Goal: Task Accomplishment & Management: Understand process/instructions

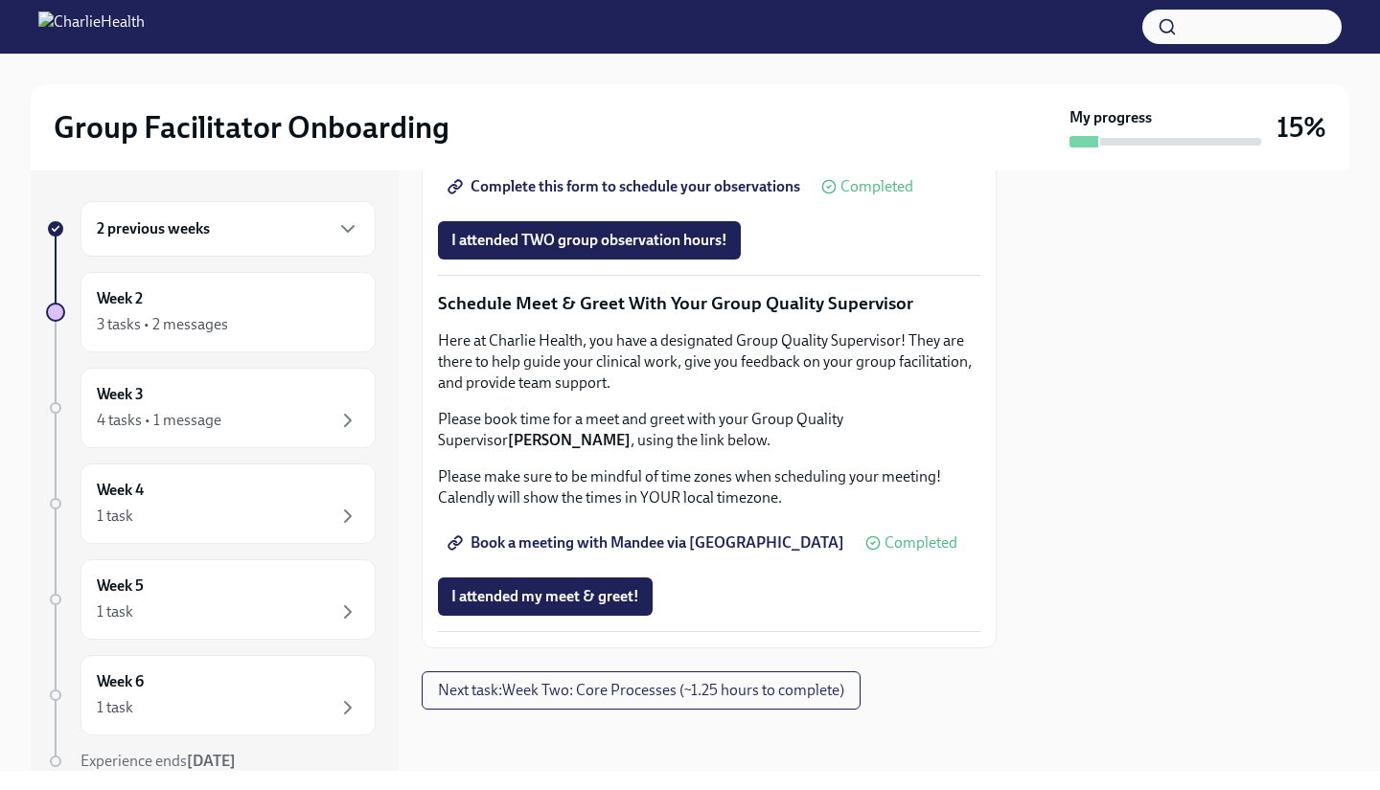
scroll to position [1497, 0]
click at [623, 196] on span "Complete this form to schedule your observations" at bounding box center [625, 186] width 349 height 19
click at [672, 696] on span "Next task : Week Two: Core Processes (~1.25 hours to complete)" at bounding box center [641, 690] width 406 height 19
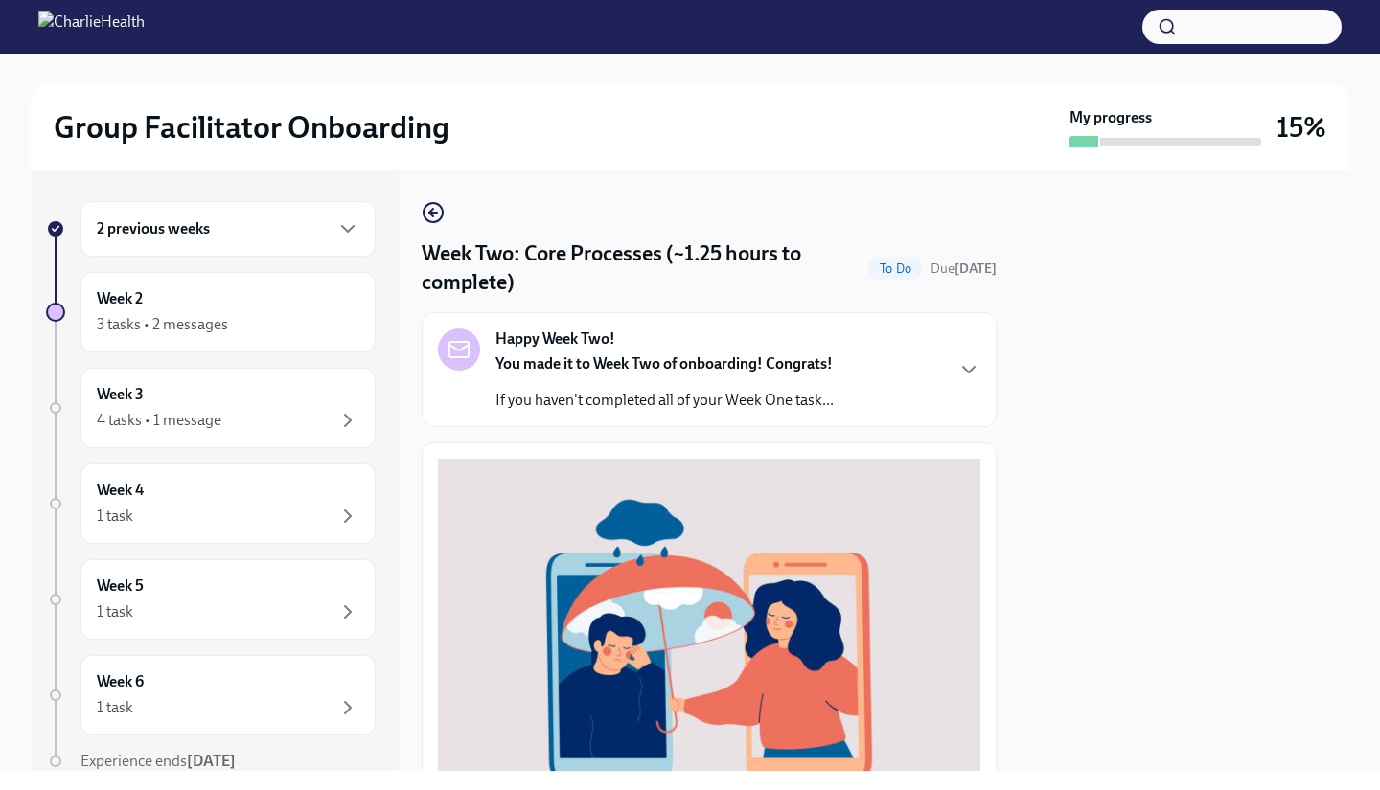
click at [924, 386] on div "Happy Week Two! You made it to Week Two of onboarding! Congrats! If you haven't…" at bounding box center [709, 370] width 542 height 82
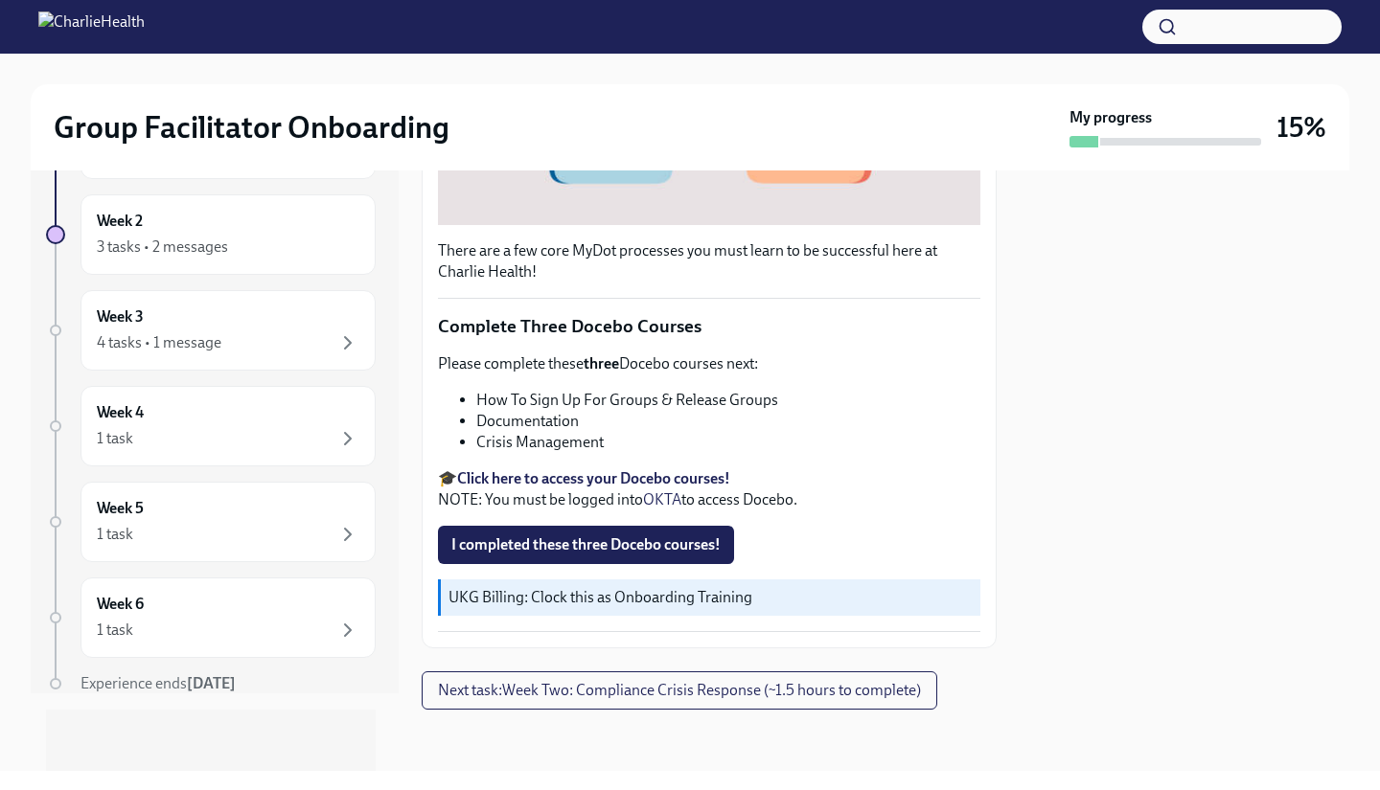
scroll to position [1258, 0]
click at [627, 538] on span "I completed these three Docebo courses!" at bounding box center [585, 545] width 269 height 19
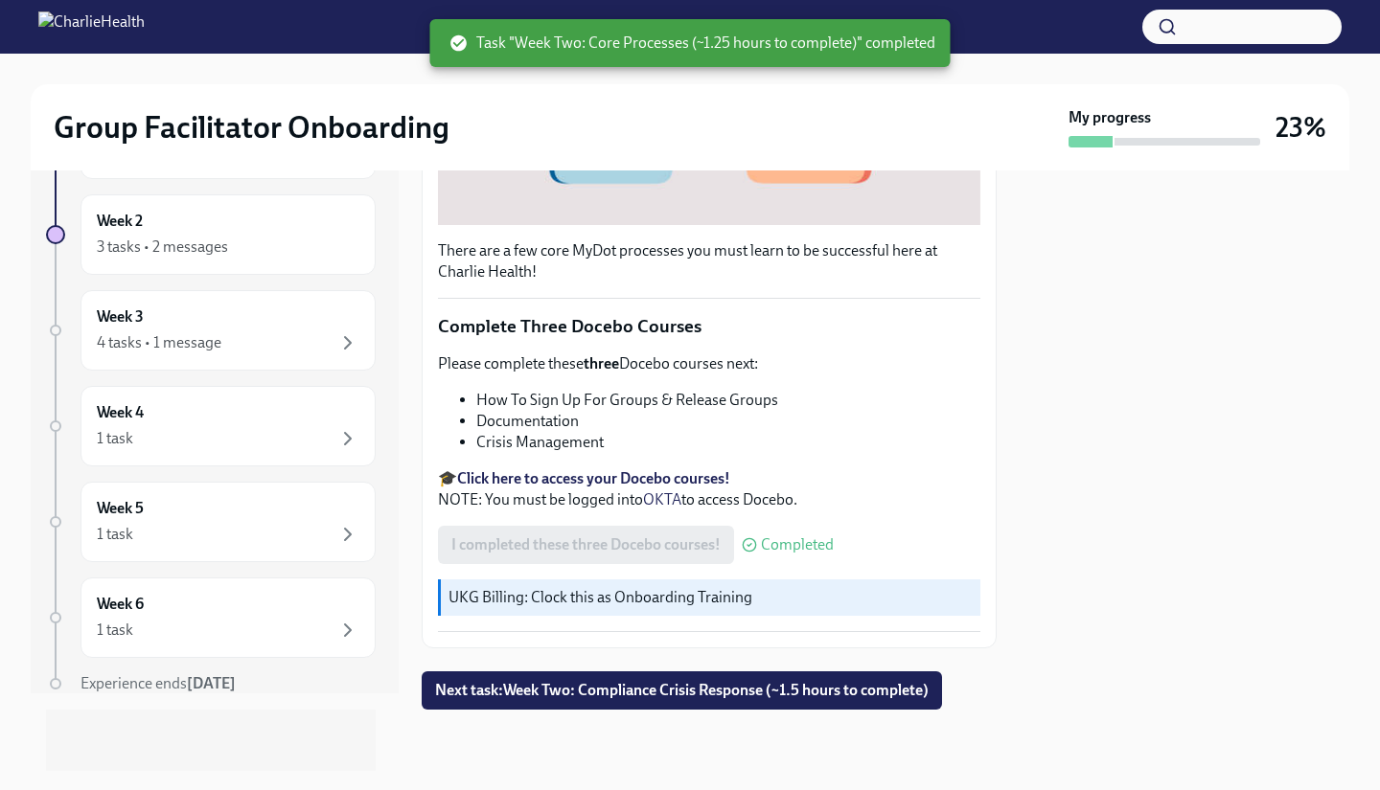
click at [673, 548] on div "I completed these three Docebo courses! Completed" at bounding box center [636, 545] width 396 height 38
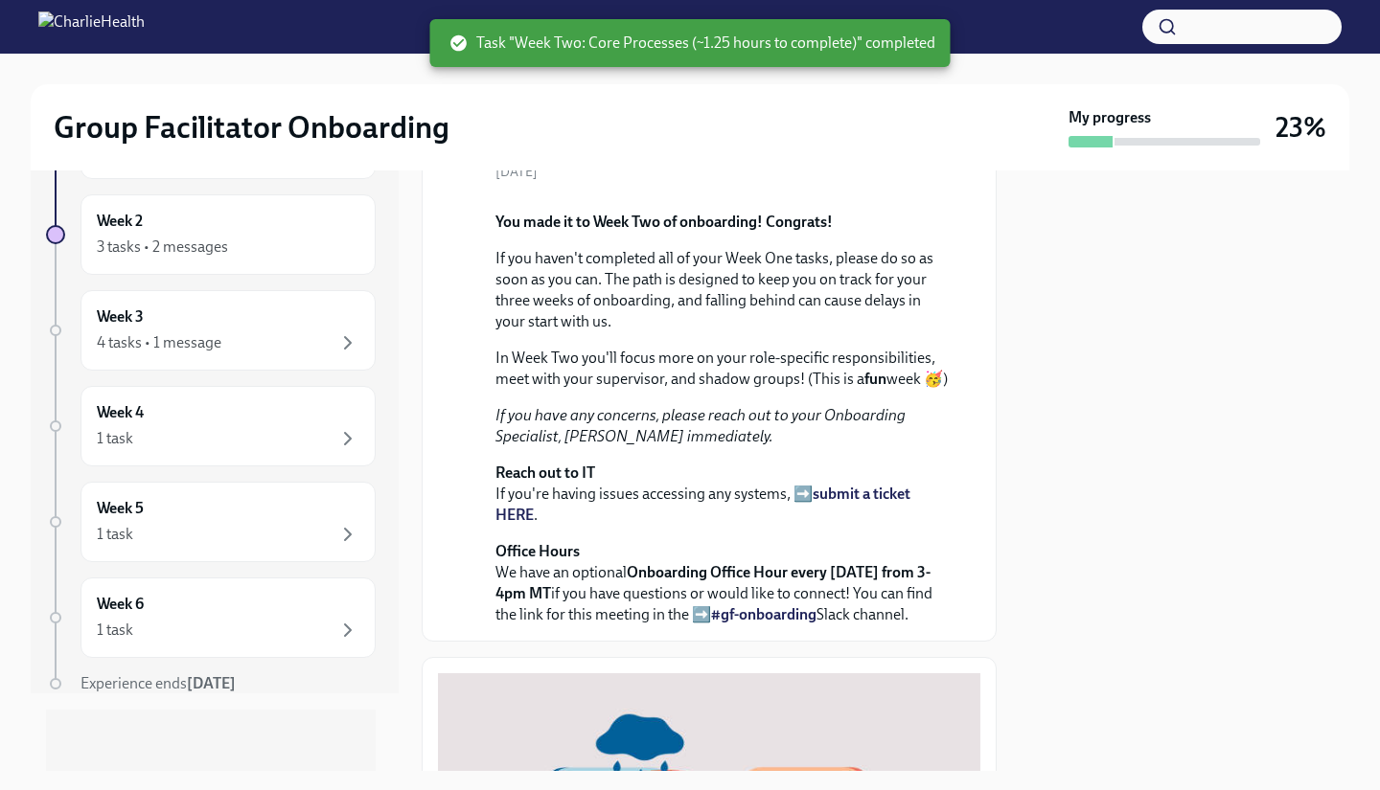
scroll to position [0, 0]
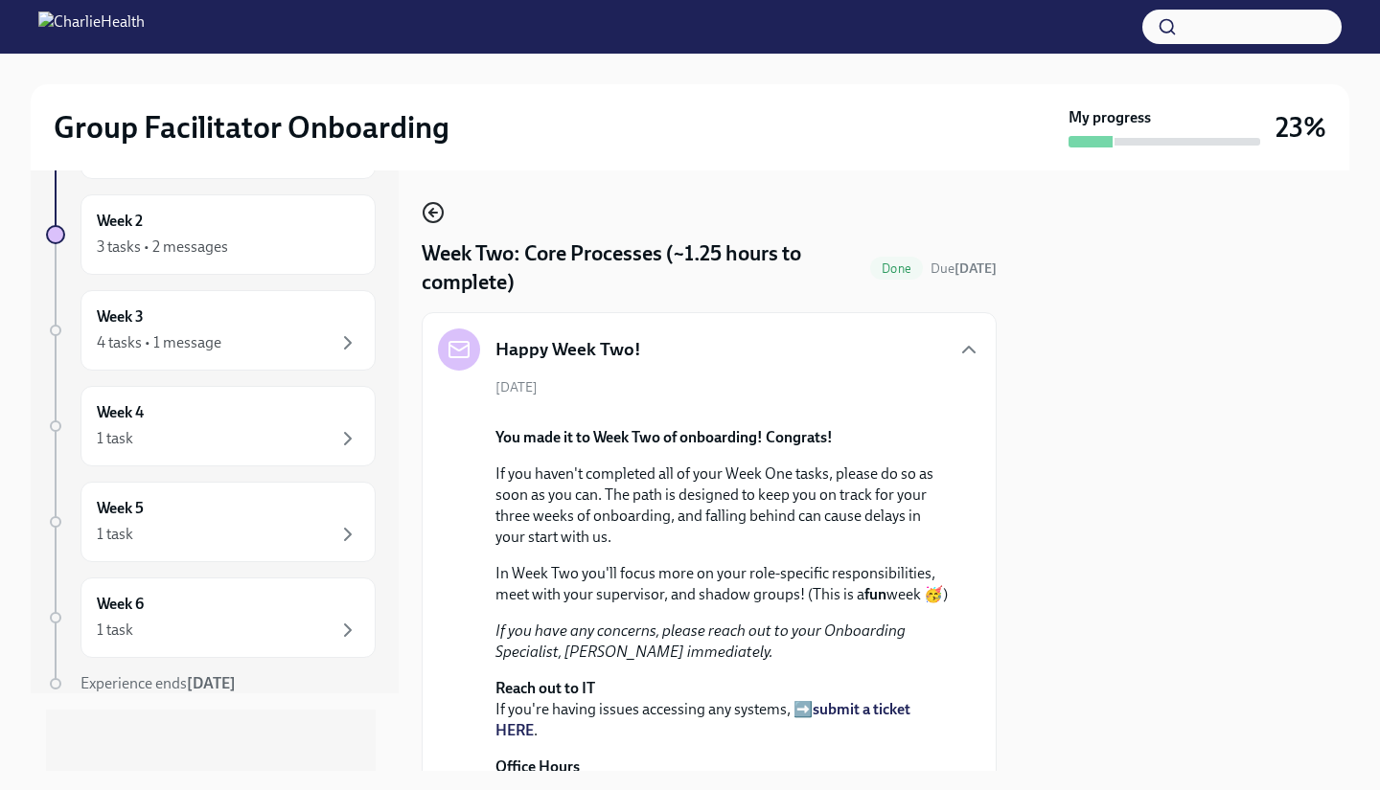
click at [431, 217] on icon "button" at bounding box center [433, 212] width 23 height 23
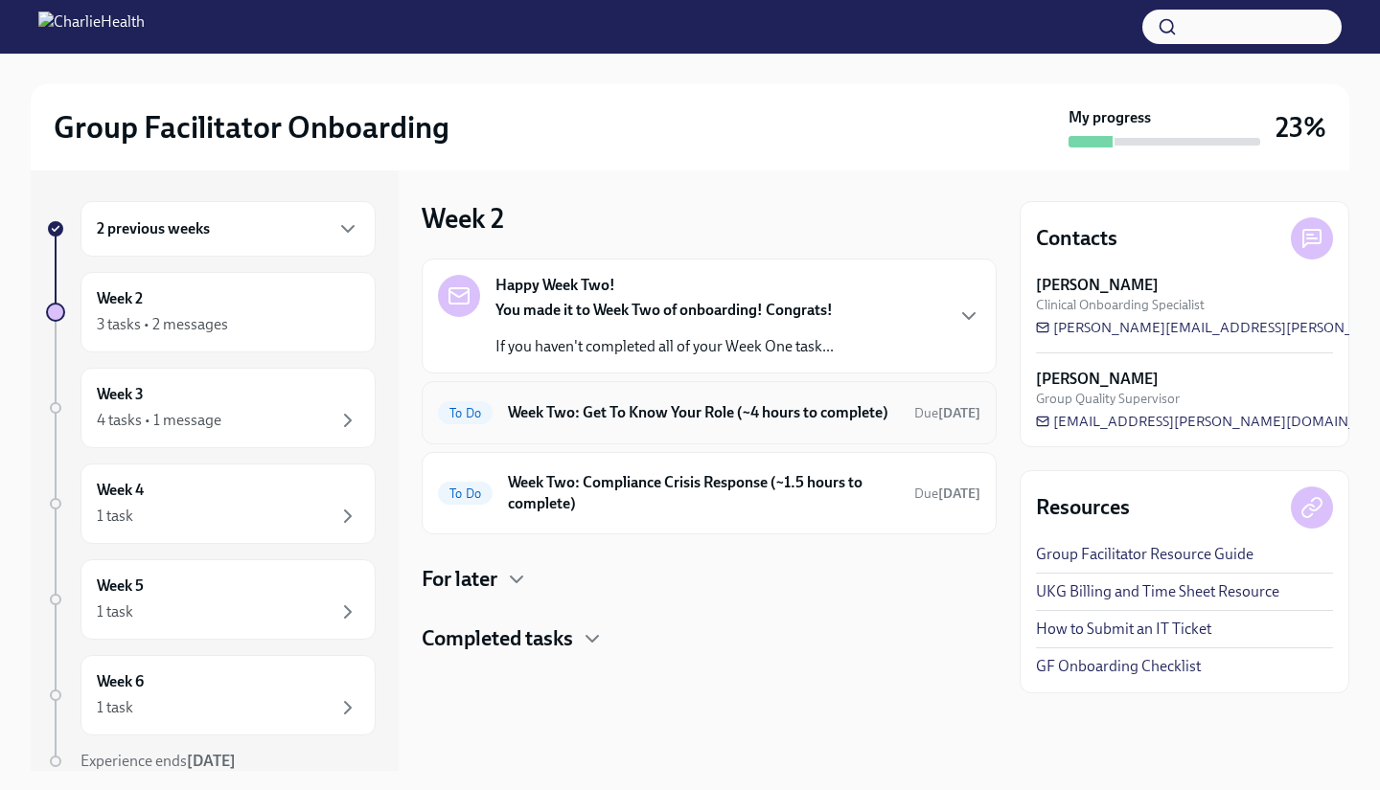
click at [856, 421] on h6 "Week Two: Get To Know Your Role (~4 hours to complete)" at bounding box center [703, 412] width 391 height 21
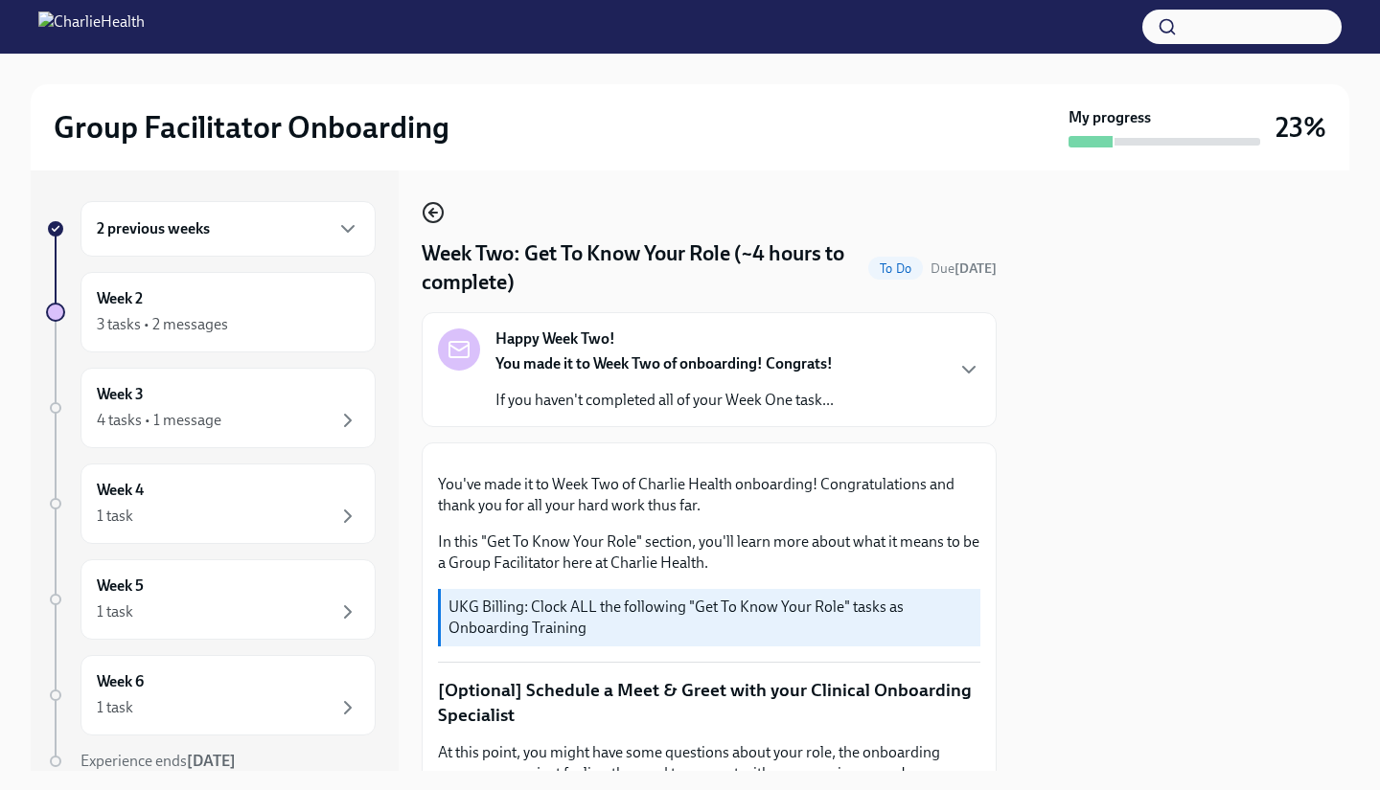
click at [433, 209] on icon "button" at bounding box center [431, 213] width 4 height 8
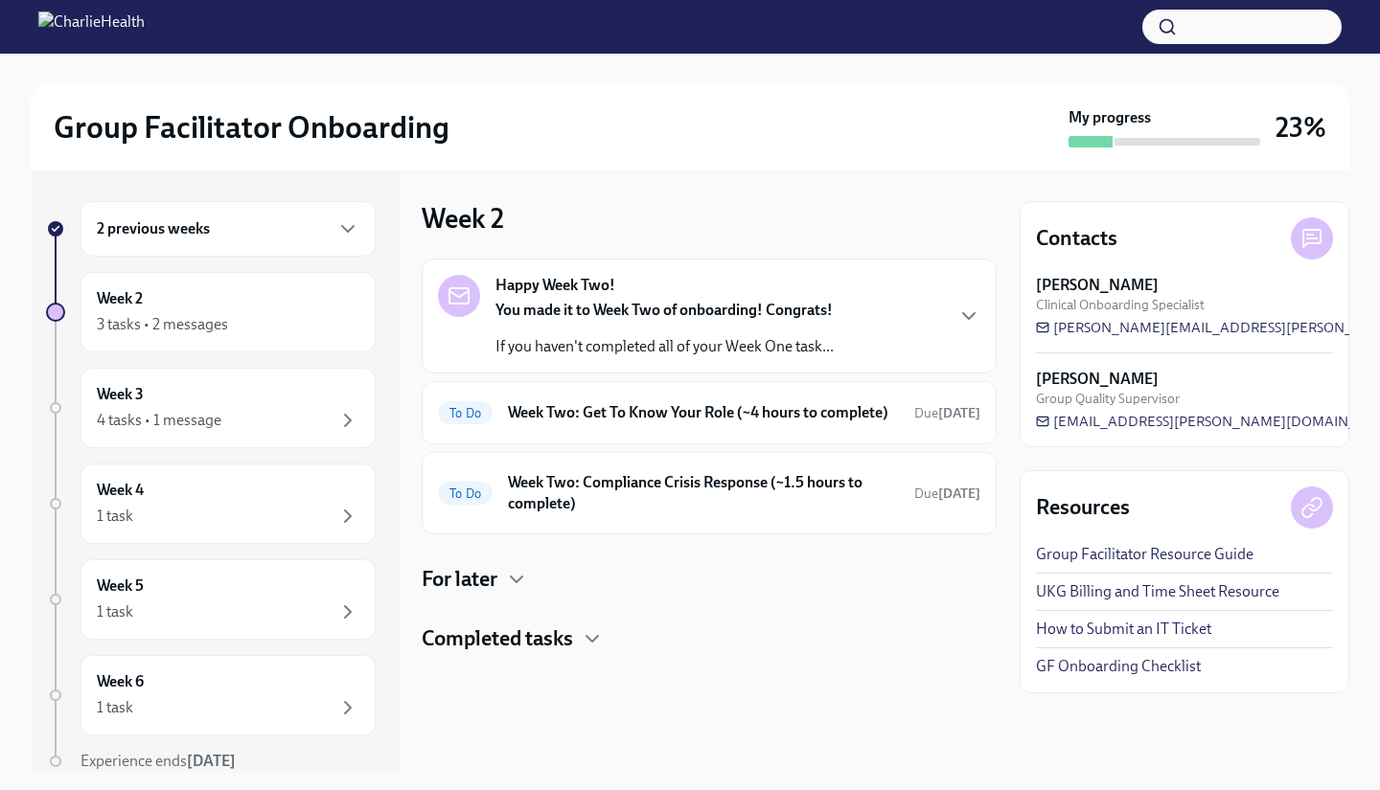
click at [687, 315] on strong "You made it to Week Two of onboarding! Congrats!" at bounding box center [663, 310] width 337 height 18
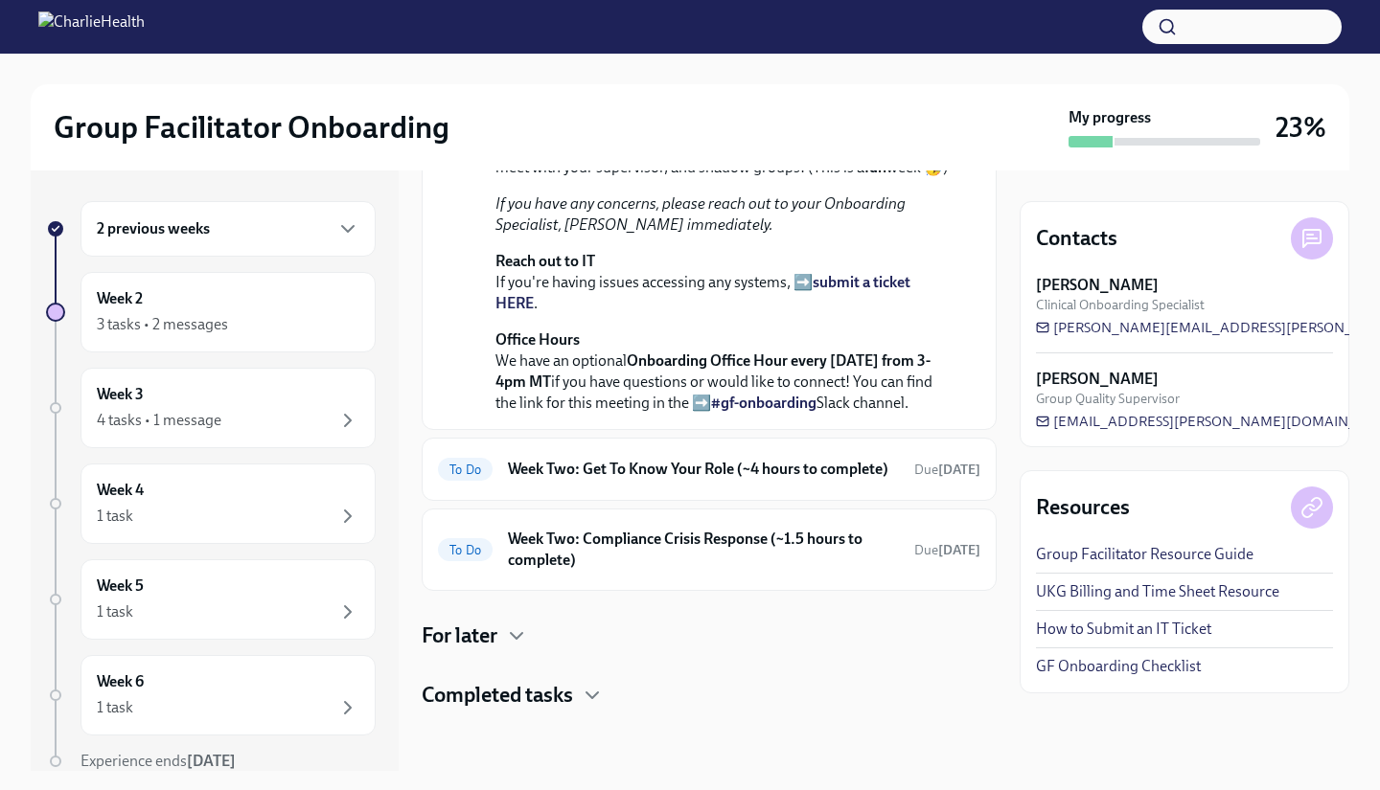
scroll to position [633, 0]
click at [743, 478] on h6 "Week Two: Get To Know Your Role (~4 hours to complete)" at bounding box center [703, 469] width 391 height 21
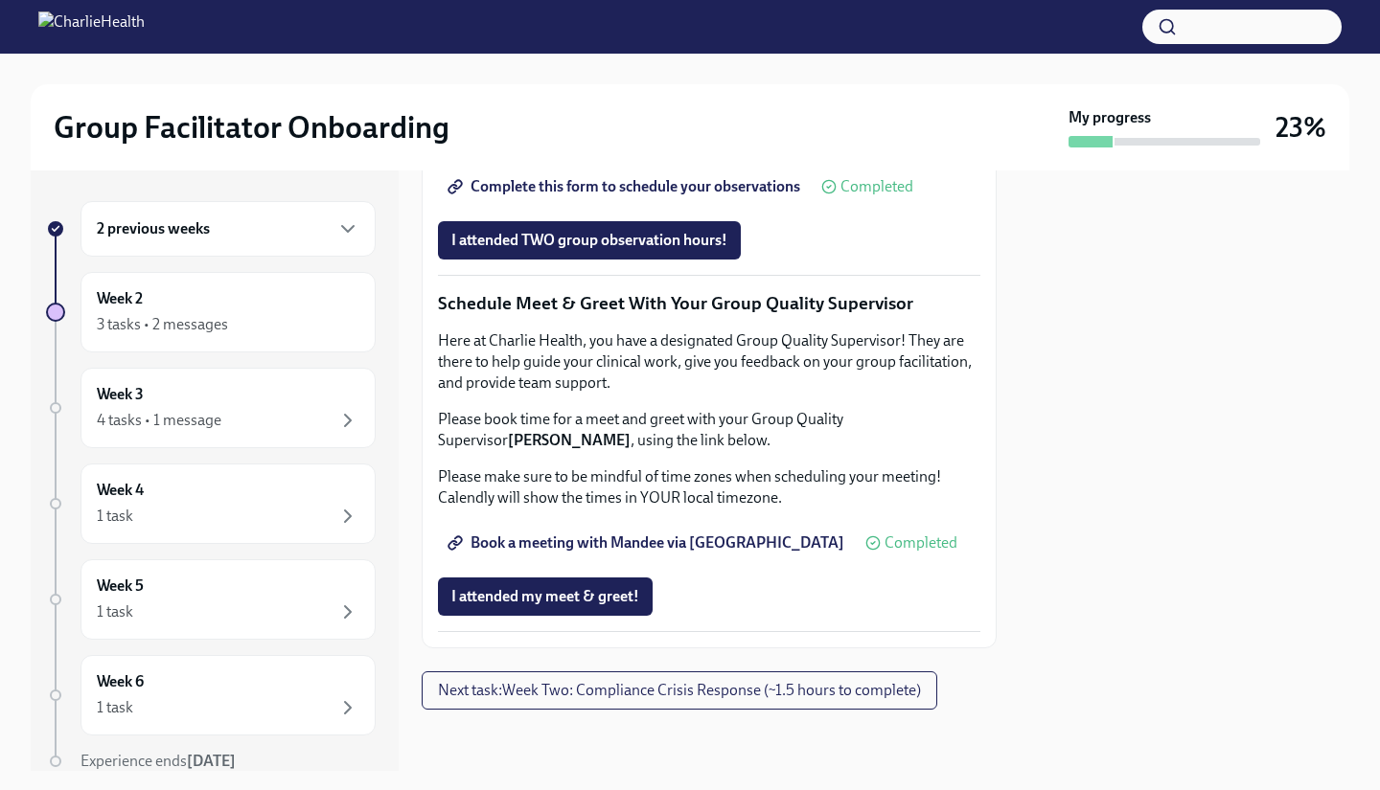
scroll to position [1866, 0]
click at [636, 678] on button "Next task : Week Two: Compliance Crisis Response (~1.5 hours to complete)" at bounding box center [679, 691] width 515 height 38
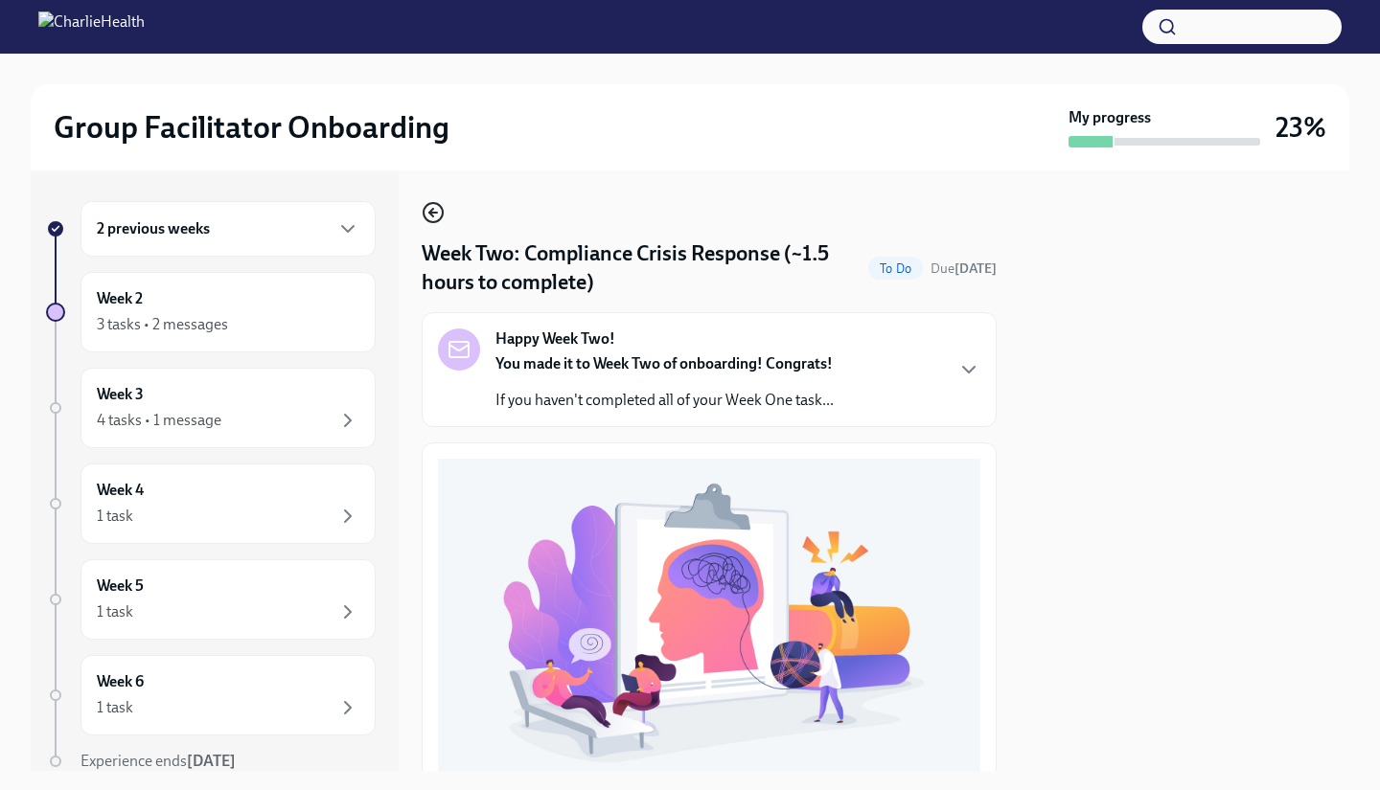
click at [437, 210] on icon "button" at bounding box center [433, 212] width 23 height 23
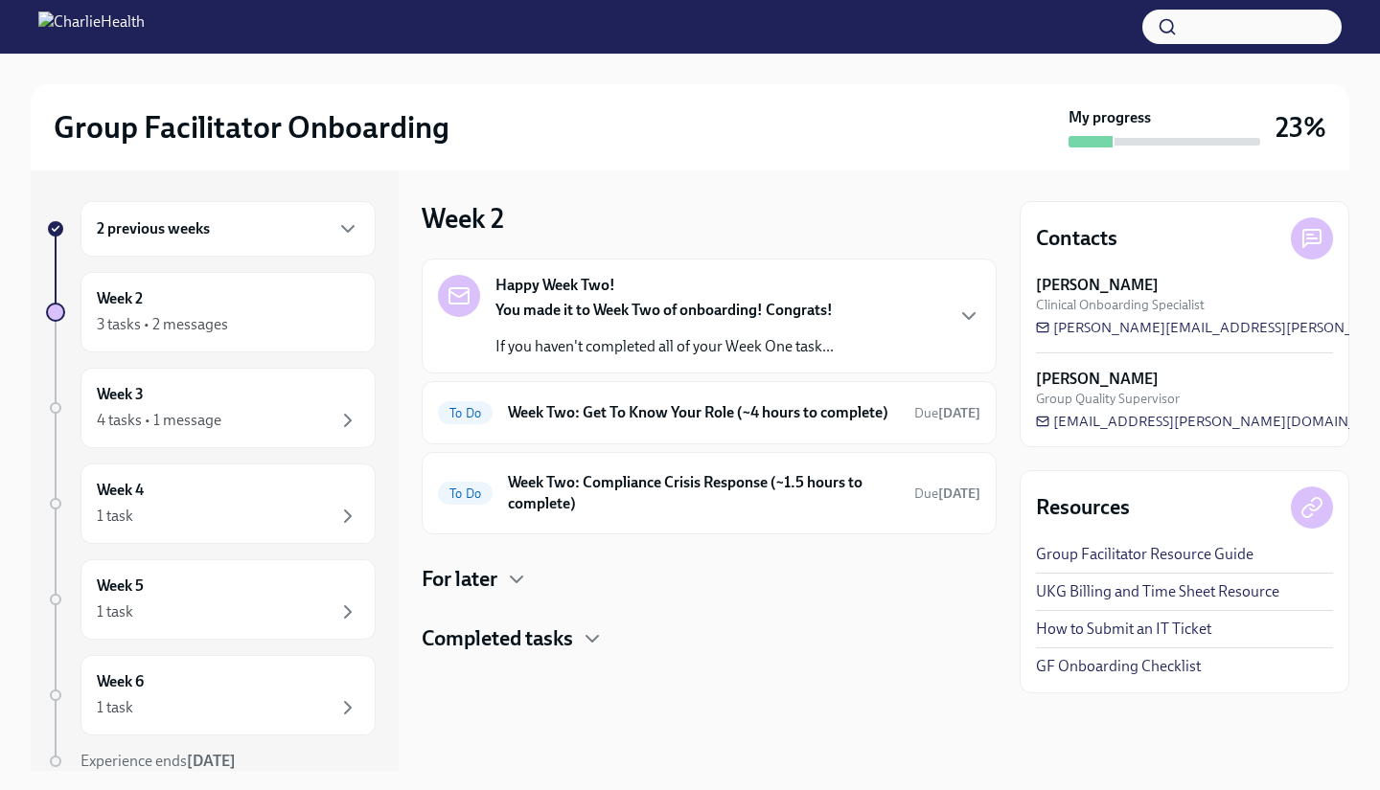
click at [549, 673] on div at bounding box center [709, 683] width 575 height 61
click at [547, 653] on h4 "Completed tasks" at bounding box center [497, 639] width 151 height 29
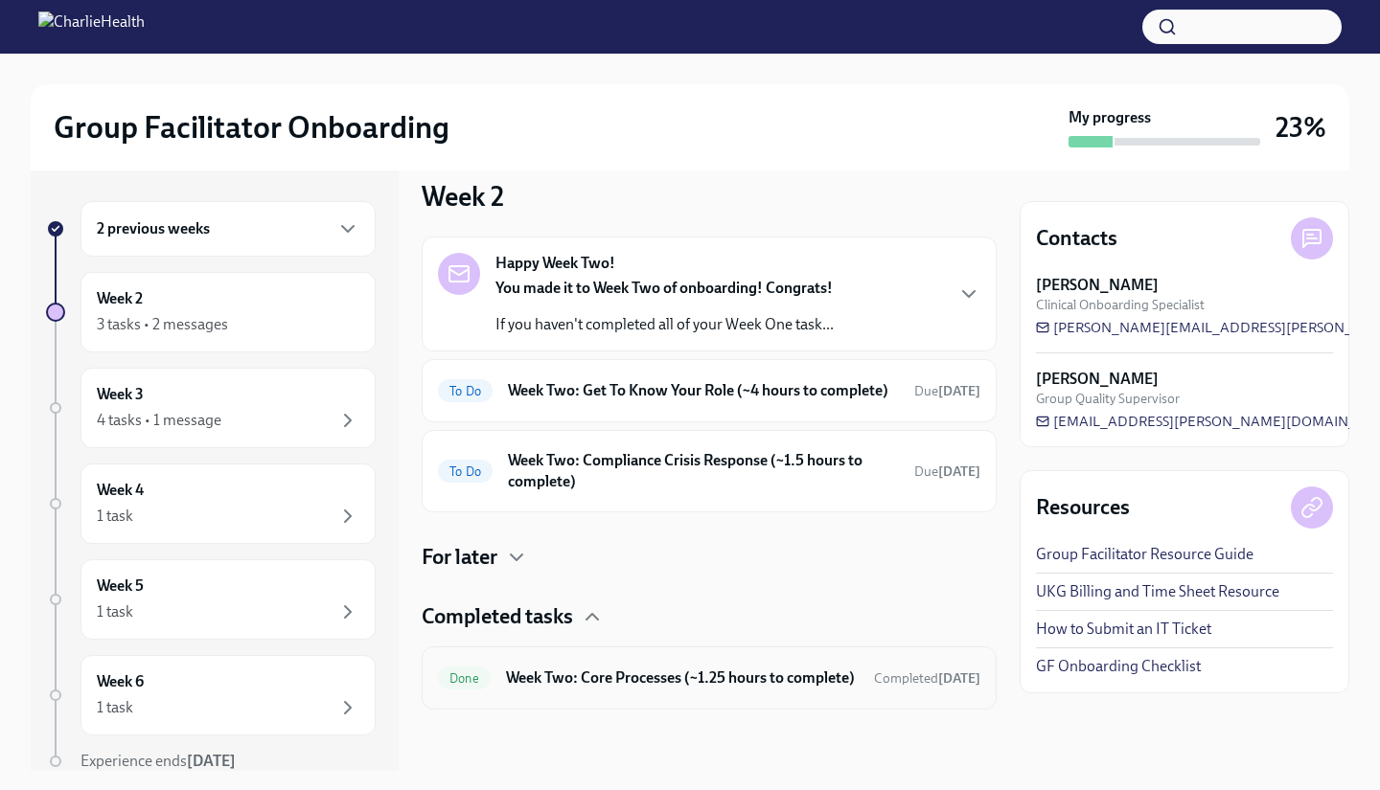
click at [651, 673] on h6 "Week Two: Core Processes (~1.25 hours to complete)" at bounding box center [682, 678] width 353 height 21
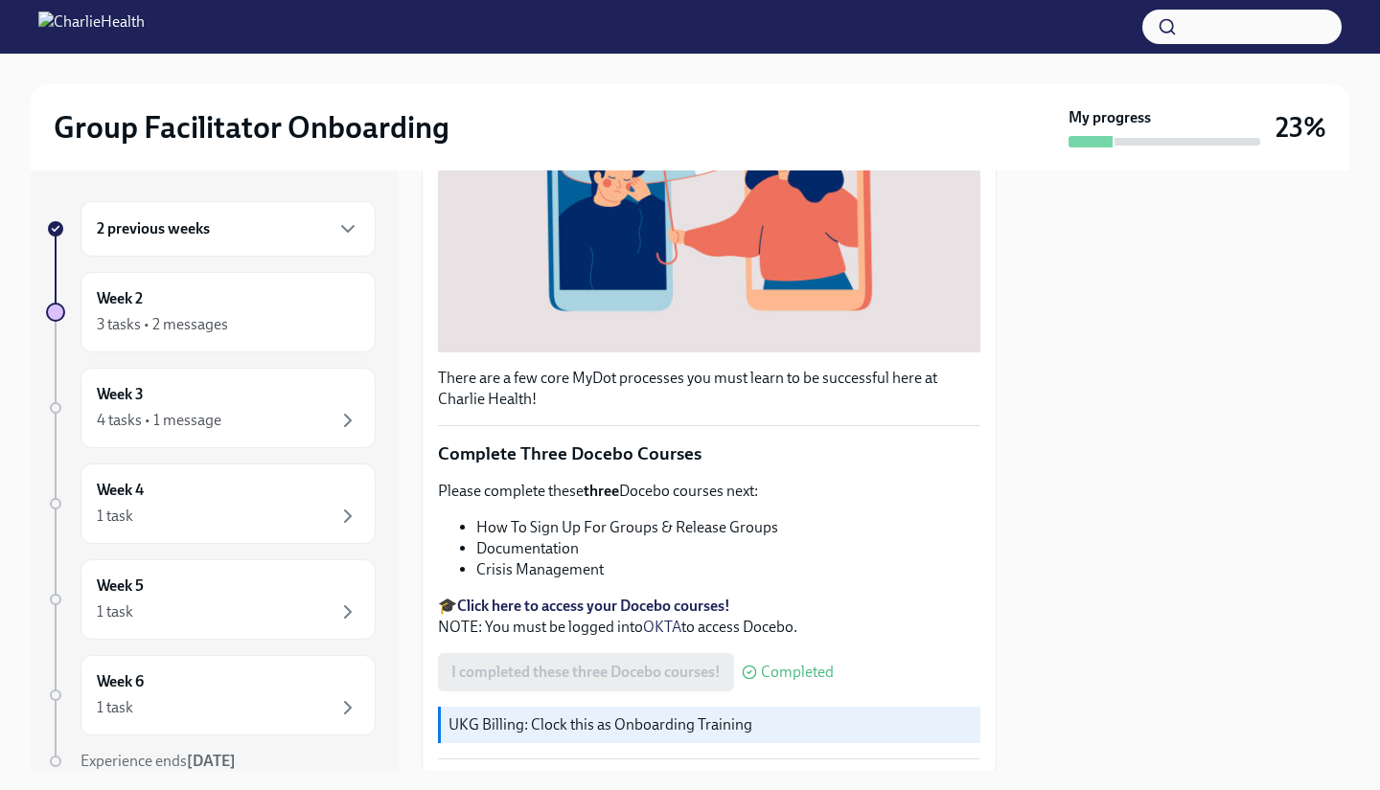
scroll to position [475, 0]
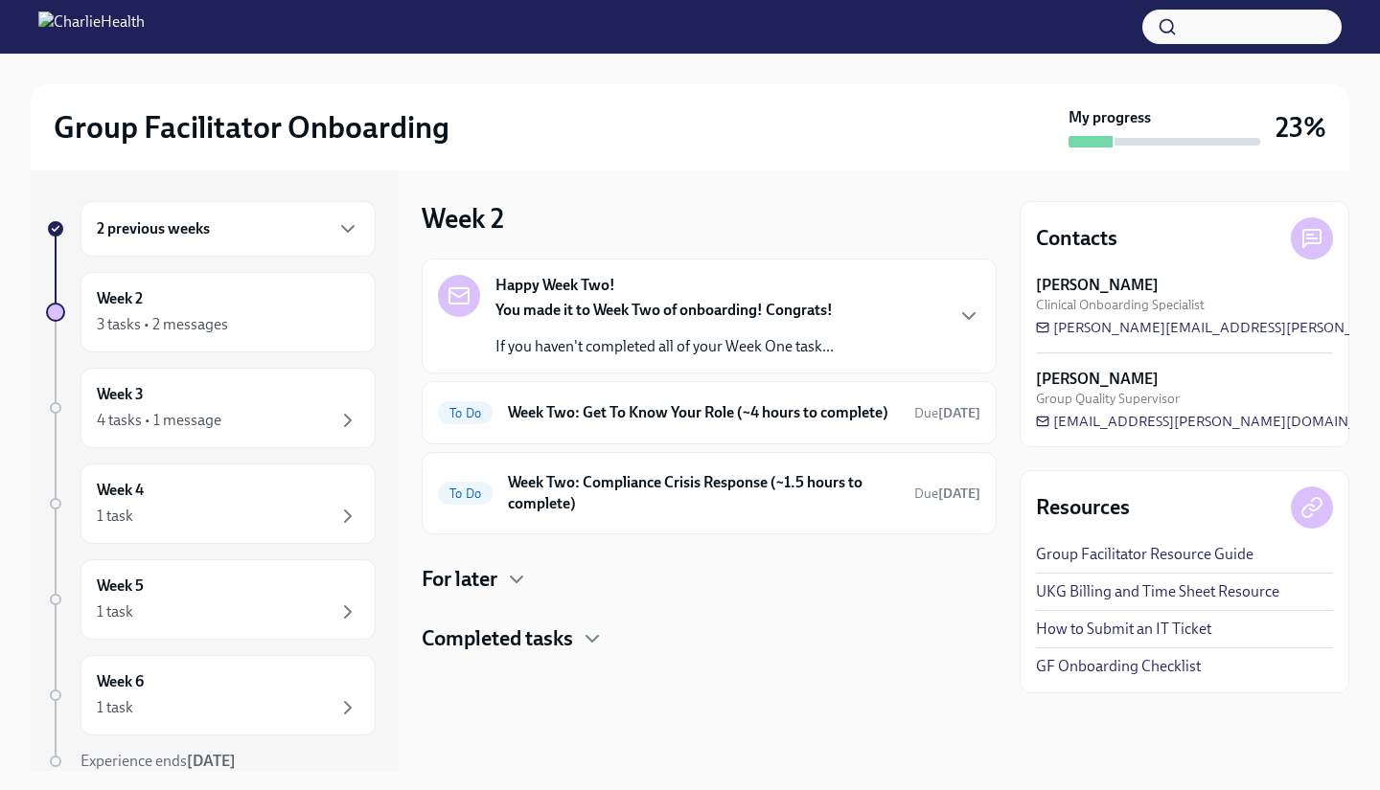
click at [541, 653] on h4 "Completed tasks" at bounding box center [497, 639] width 151 height 29
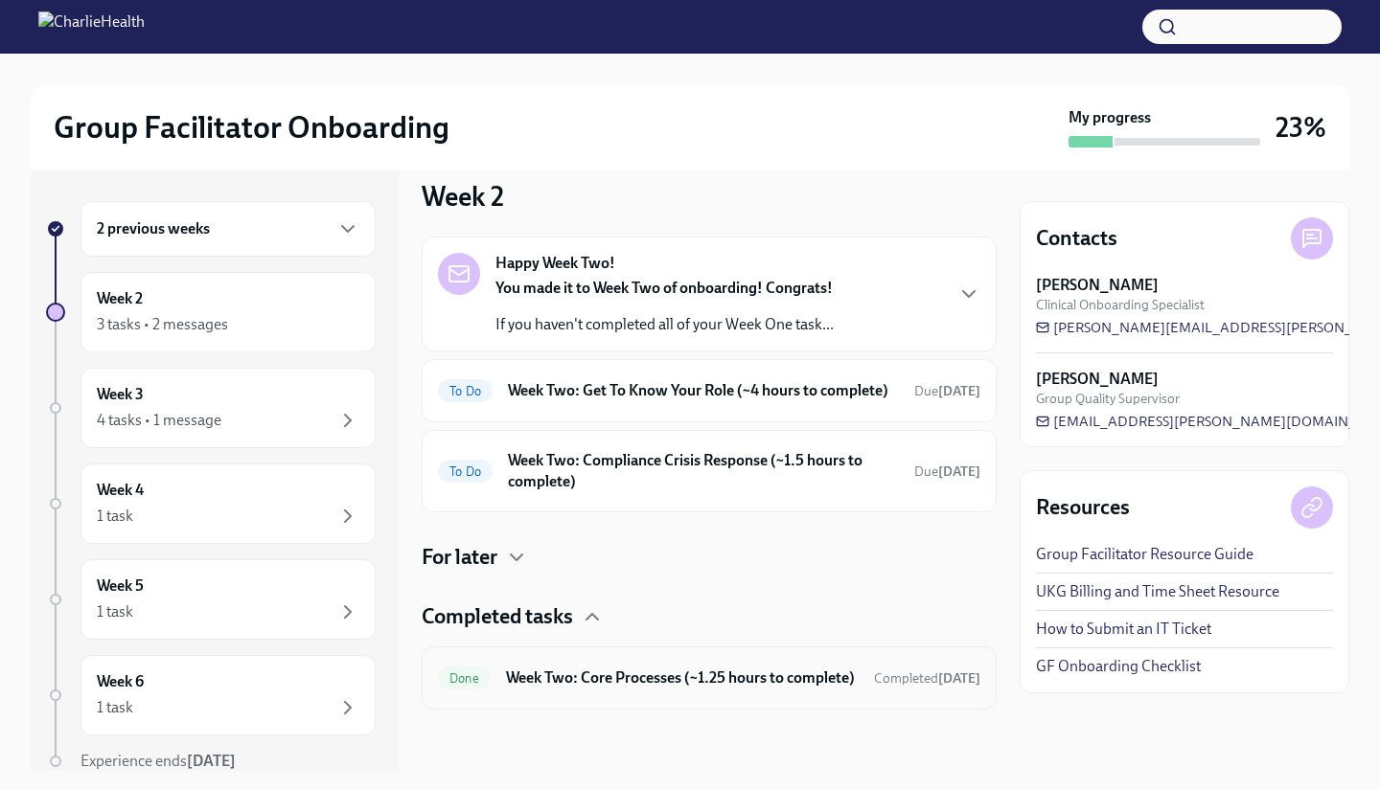
click at [752, 668] on h6 "Week Two: Core Processes (~1.25 hours to complete)" at bounding box center [682, 678] width 353 height 21
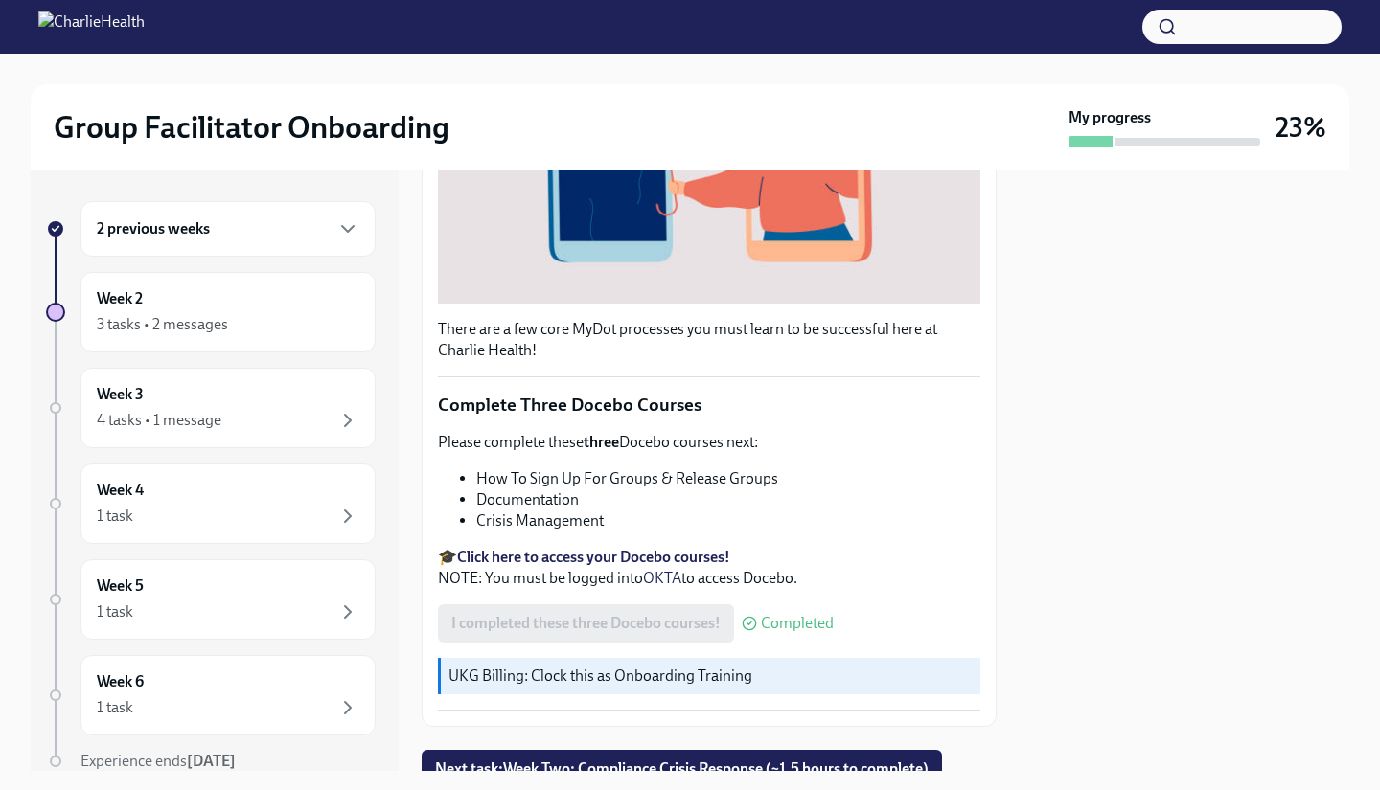
scroll to position [516, 0]
